Goal: Task Accomplishment & Management: Use online tool/utility

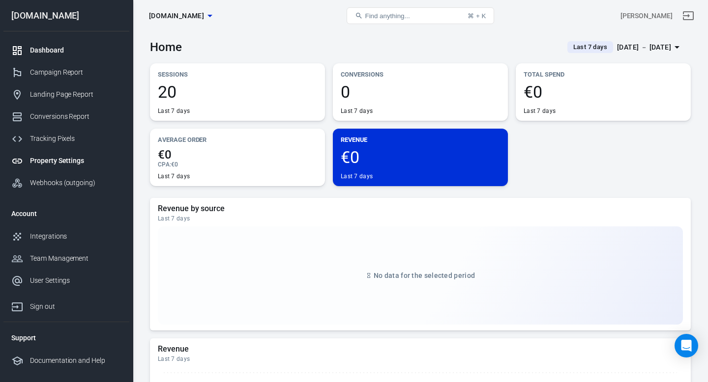
click at [59, 159] on div "Property Settings" at bounding box center [75, 161] width 91 height 10
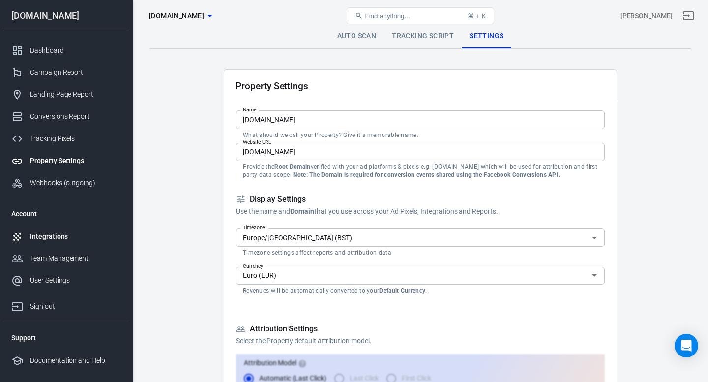
click at [41, 232] on div "Integrations" at bounding box center [75, 237] width 91 height 10
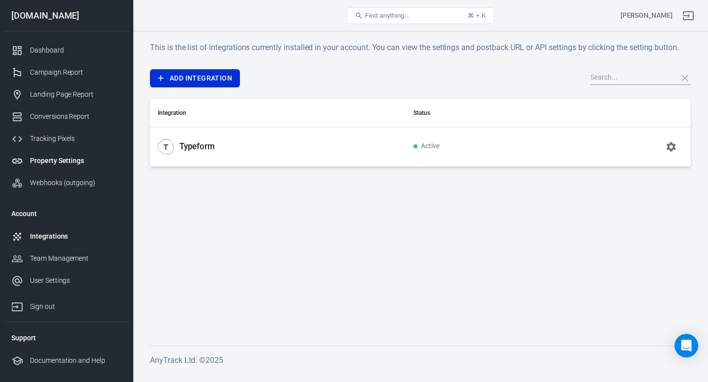
click at [71, 161] on div "Property Settings" at bounding box center [75, 161] width 91 height 10
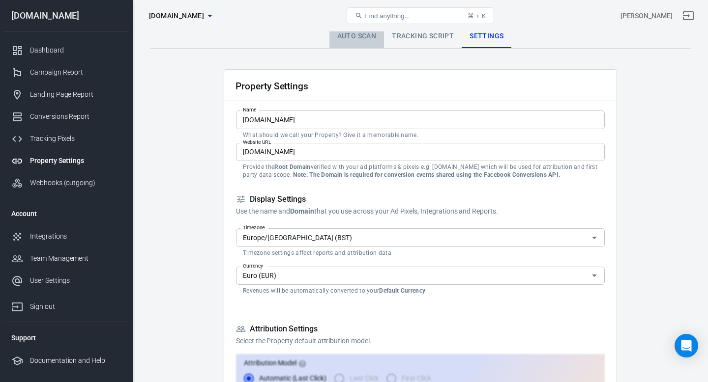
click at [362, 37] on link "Auto Scan" at bounding box center [356, 37] width 55 height 24
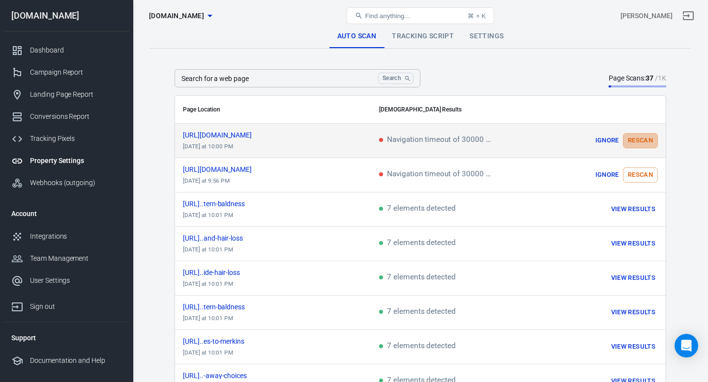
click at [649, 139] on button "Rescan" at bounding box center [640, 140] width 35 height 15
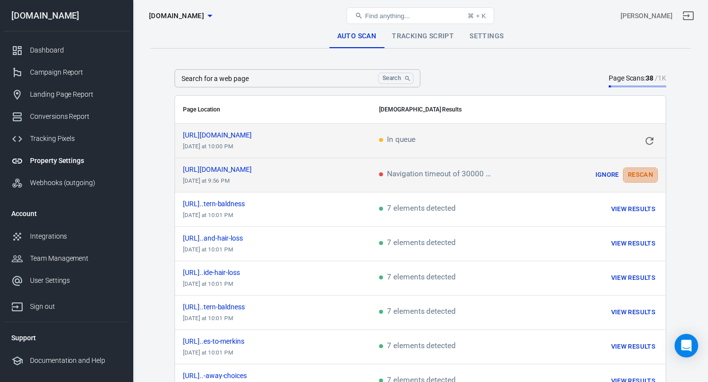
click at [634, 175] on button "Rescan" at bounding box center [640, 175] width 35 height 15
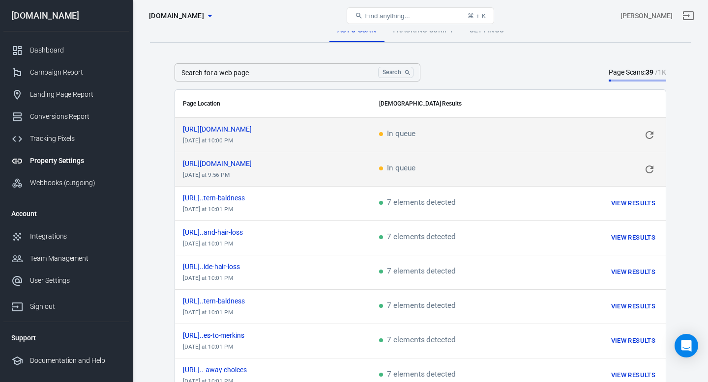
scroll to position [6, 0]
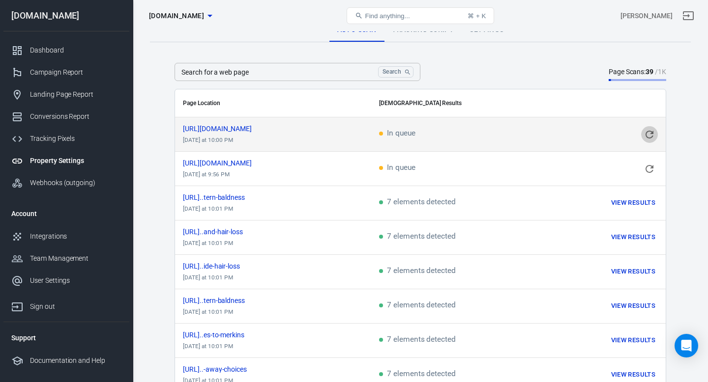
click at [649, 132] on icon "scrollable content" at bounding box center [649, 135] width 12 height 12
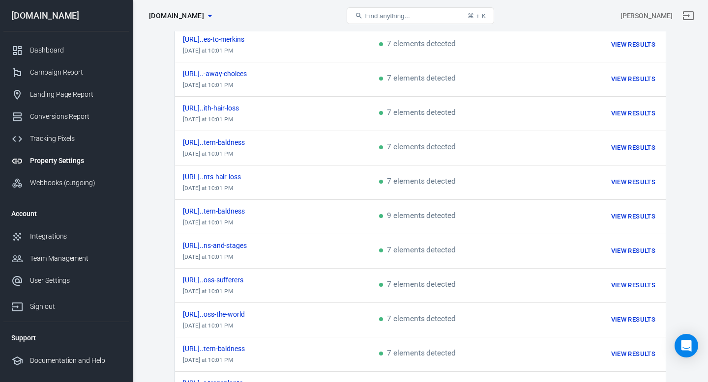
scroll to position [0, 0]
